Goal: Information Seeking & Learning: Stay updated

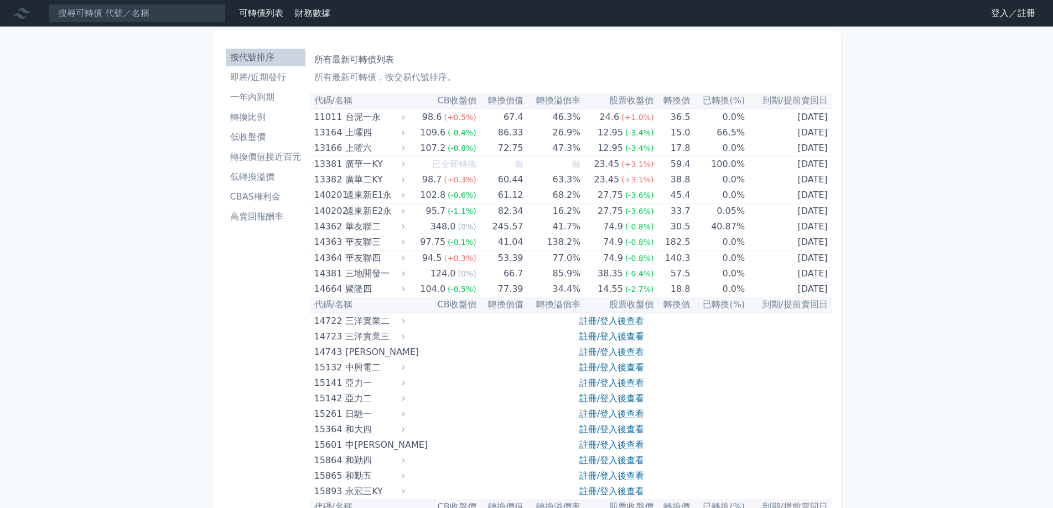
click at [257, 78] on li "即將/近期發行" at bounding box center [266, 77] width 80 height 13
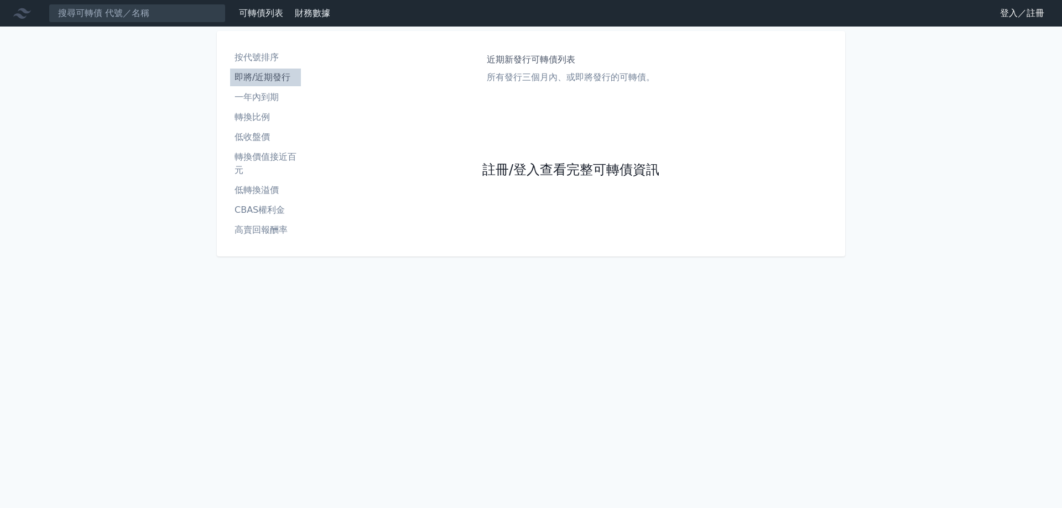
click at [553, 171] on link "註冊/登入查看完整可轉債資訊" at bounding box center [570, 171] width 177 height 18
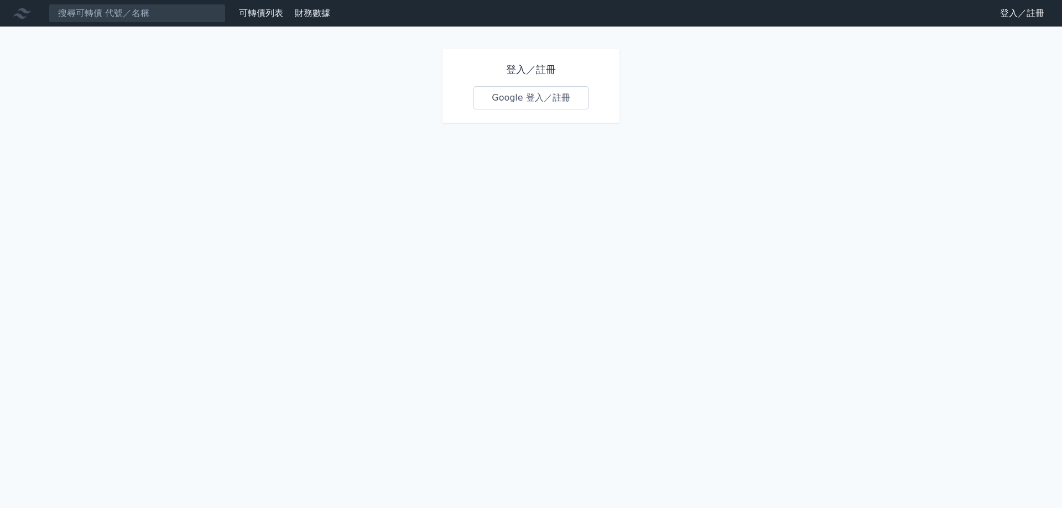
click at [518, 97] on link "Google 登入／註冊" at bounding box center [530, 97] width 115 height 23
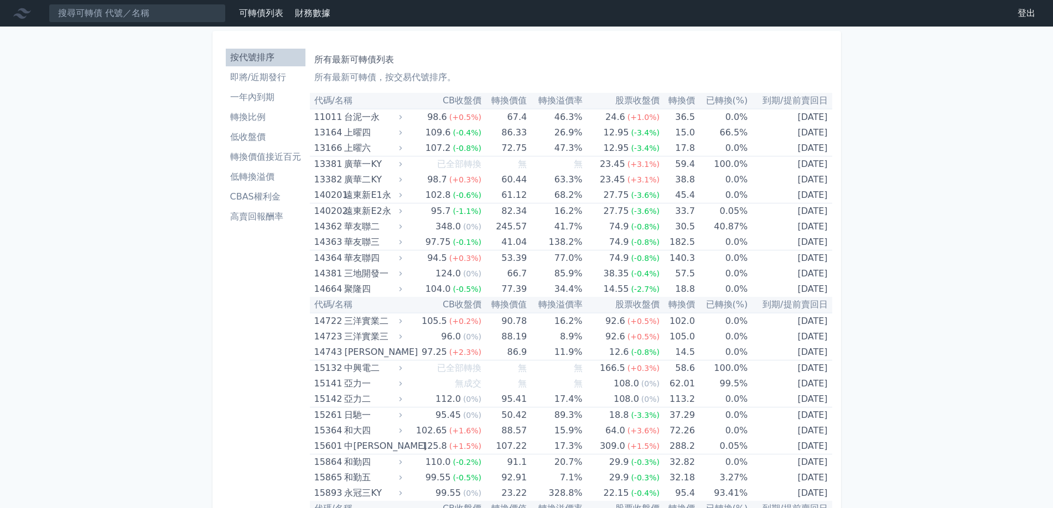
click at [239, 76] on li "即將/近期發行" at bounding box center [266, 77] width 80 height 13
